Goal: Task Accomplishment & Management: Manage account settings

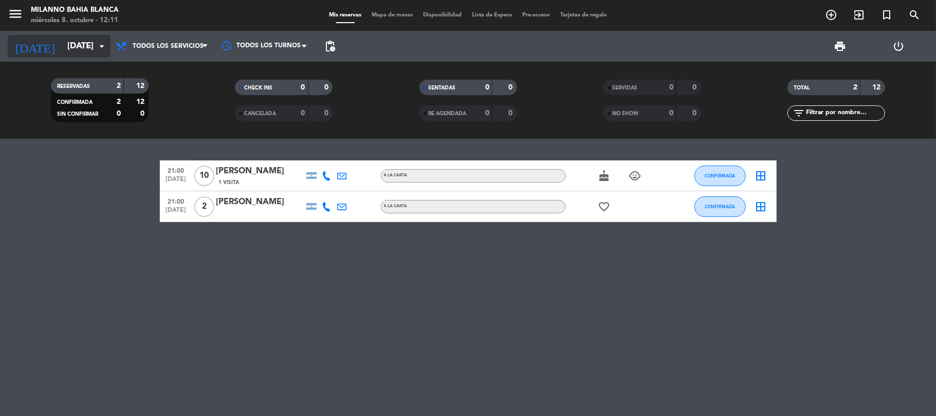
click at [91, 48] on input "[DATE]" at bounding box center [117, 46] width 111 height 20
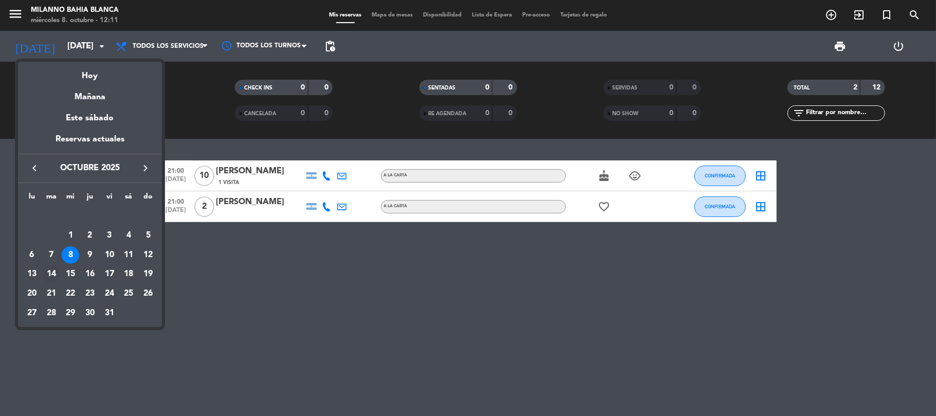
click at [50, 271] on div "14" at bounding box center [51, 273] width 17 height 17
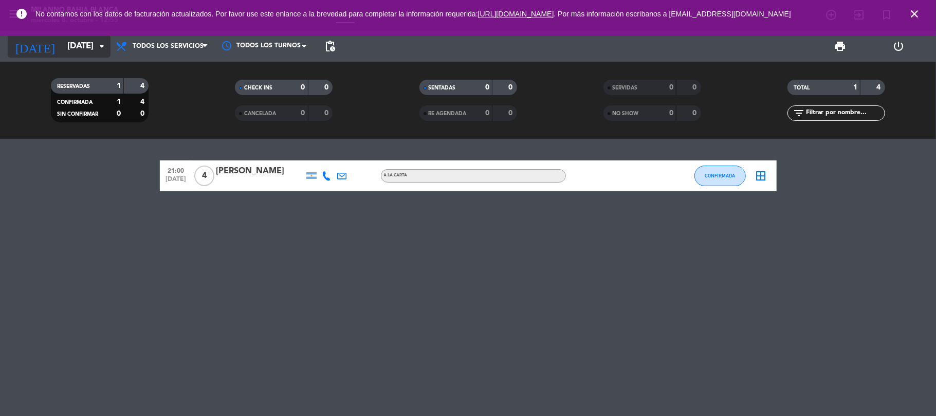
click at [78, 50] on input "[DATE]" at bounding box center [117, 46] width 111 height 20
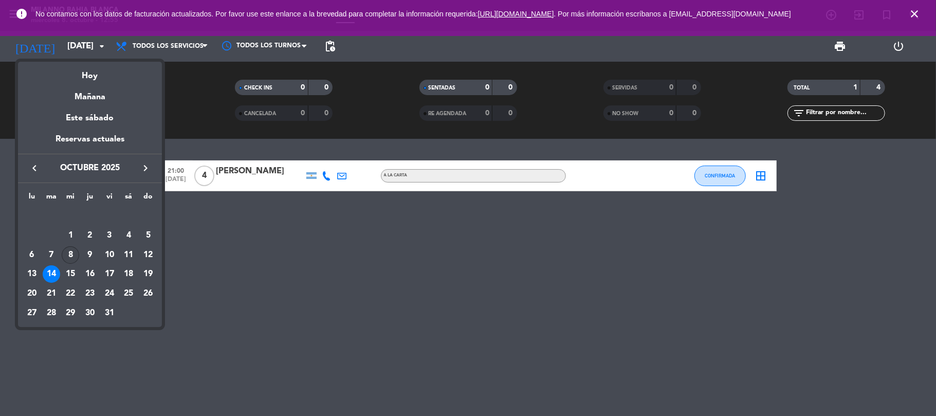
click at [70, 261] on div "8" at bounding box center [70, 254] width 17 height 17
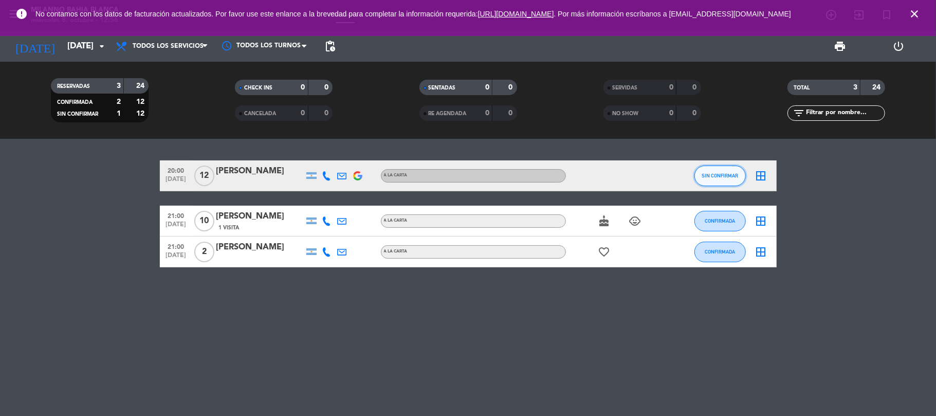
click at [709, 179] on button "SIN CONFIRMAR" at bounding box center [719, 175] width 51 height 21
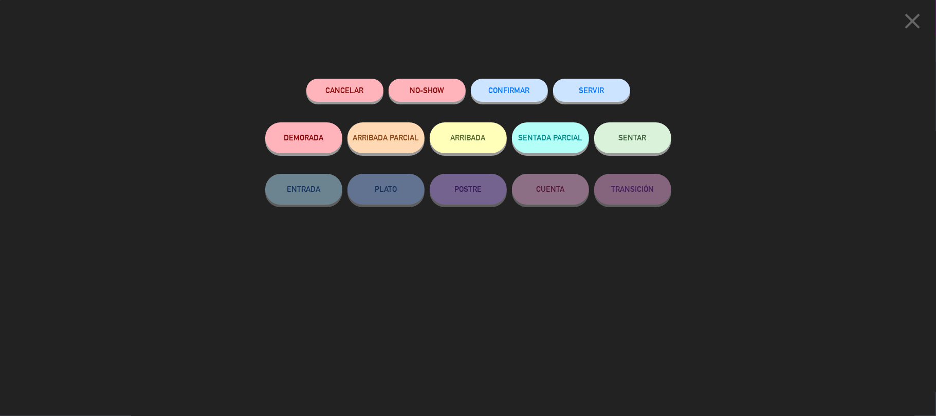
click at [485, 87] on button "CONFIRMAR" at bounding box center [509, 90] width 77 height 23
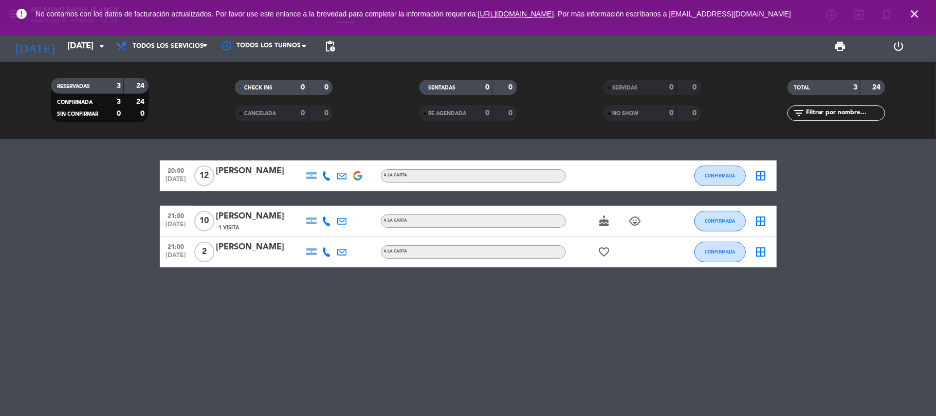
click at [91, 58] on div "[DATE] [DATE] arrow_drop_down" at bounding box center [59, 46] width 103 height 31
click at [88, 50] on input "[DATE]" at bounding box center [117, 46] width 111 height 20
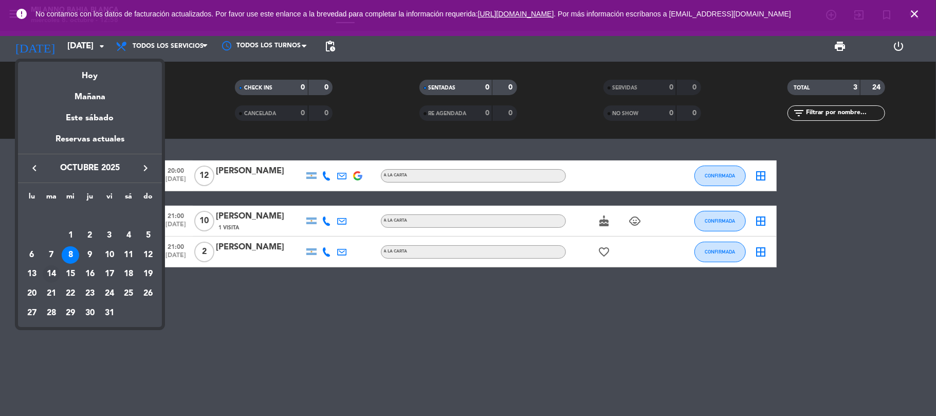
click at [48, 274] on div "14" at bounding box center [51, 273] width 17 height 17
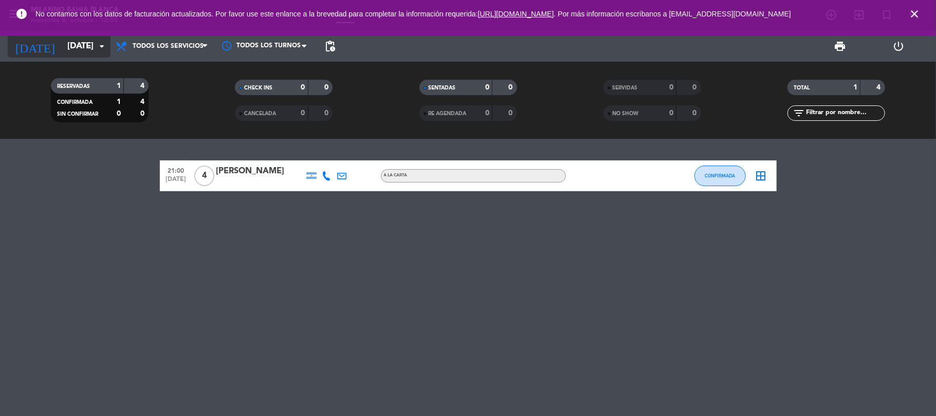
click at [62, 51] on input "[DATE]" at bounding box center [117, 46] width 111 height 20
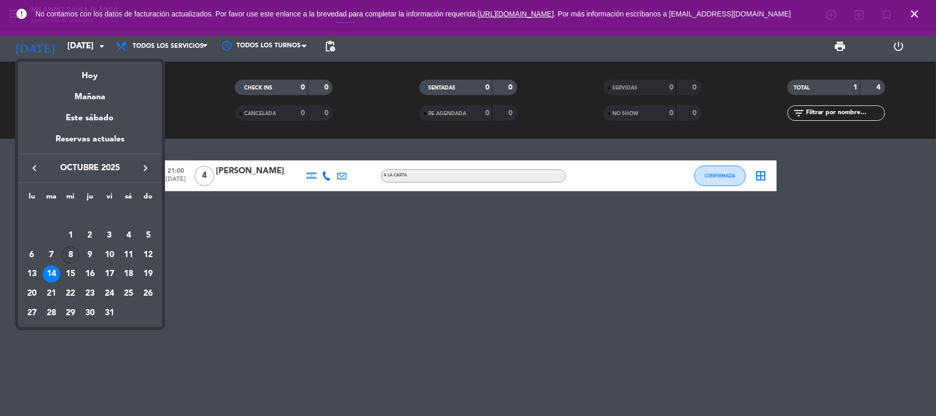
click at [66, 260] on div "8" at bounding box center [70, 254] width 17 height 17
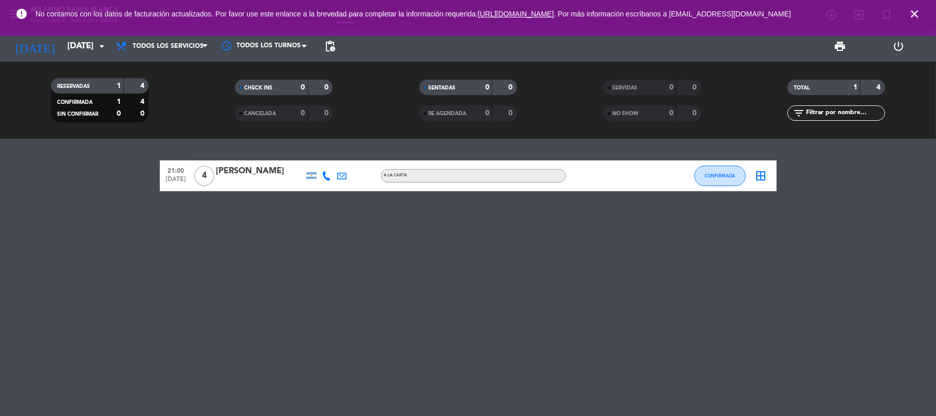
type input "[DATE]"
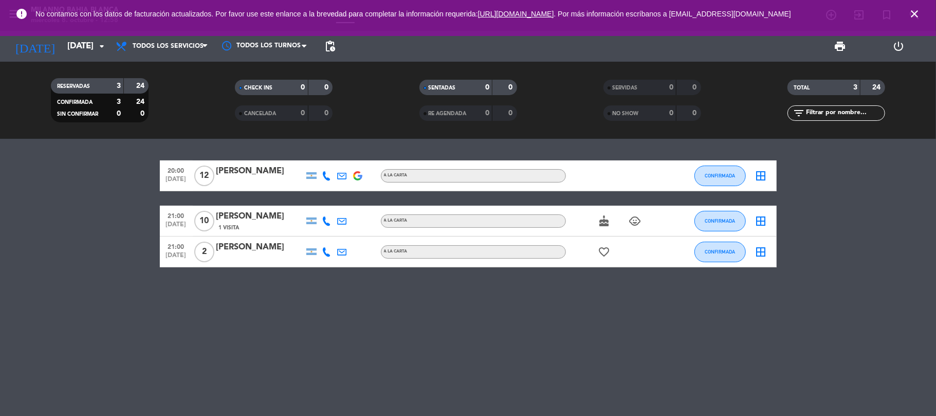
click at [325, 354] on div "20:00 [DATE] [PERSON_NAME] A LA CARTA CONFIRMADA border_all 21:00 [DATE] [PERSO…" at bounding box center [468, 277] width 936 height 277
